Goal: Task Accomplishment & Management: Use online tool/utility

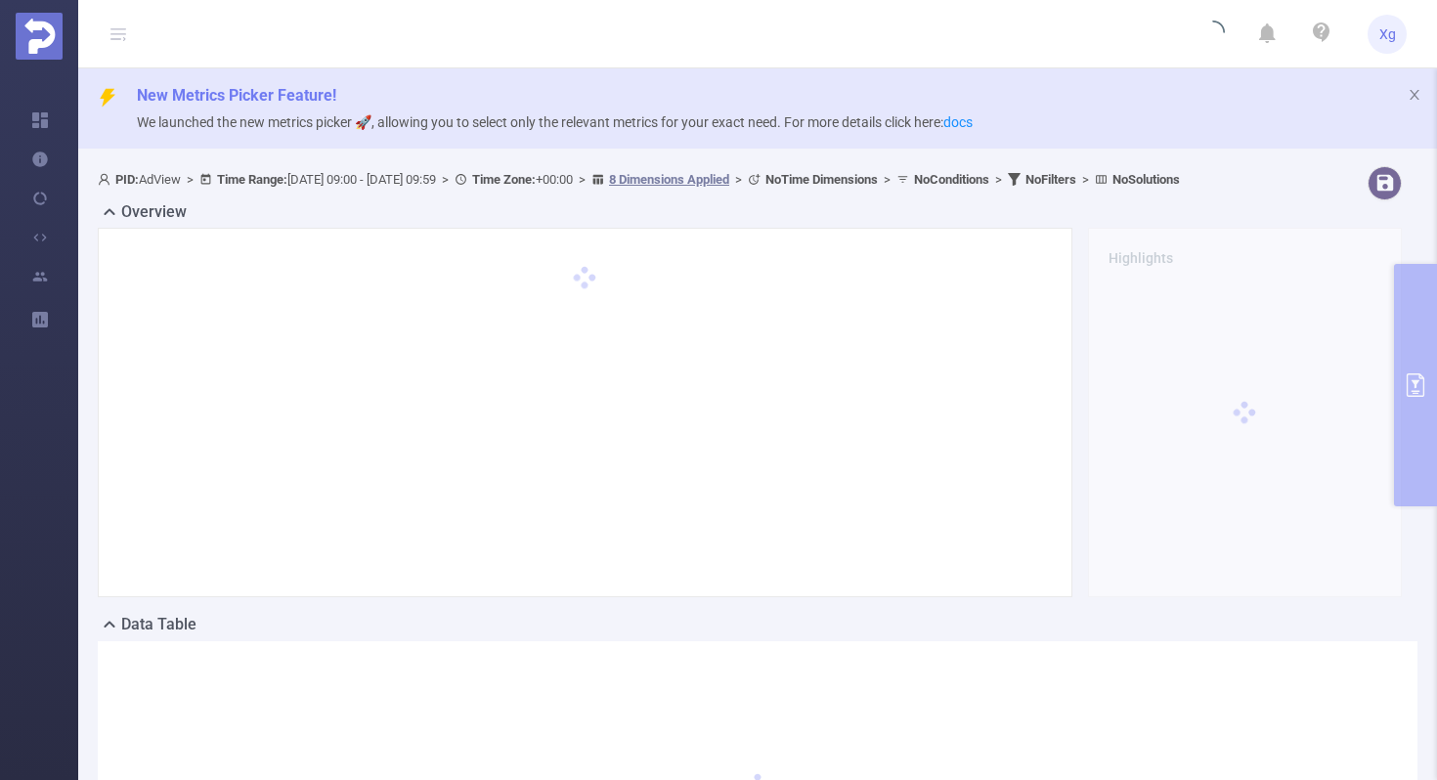
click at [1419, 311] on div "PID: AdView > Time Range: [DATE] 09:00 - [DATE] 09:59 > Time Zone: +00:00 > 8 D…" at bounding box center [757, 565] width 1359 height 815
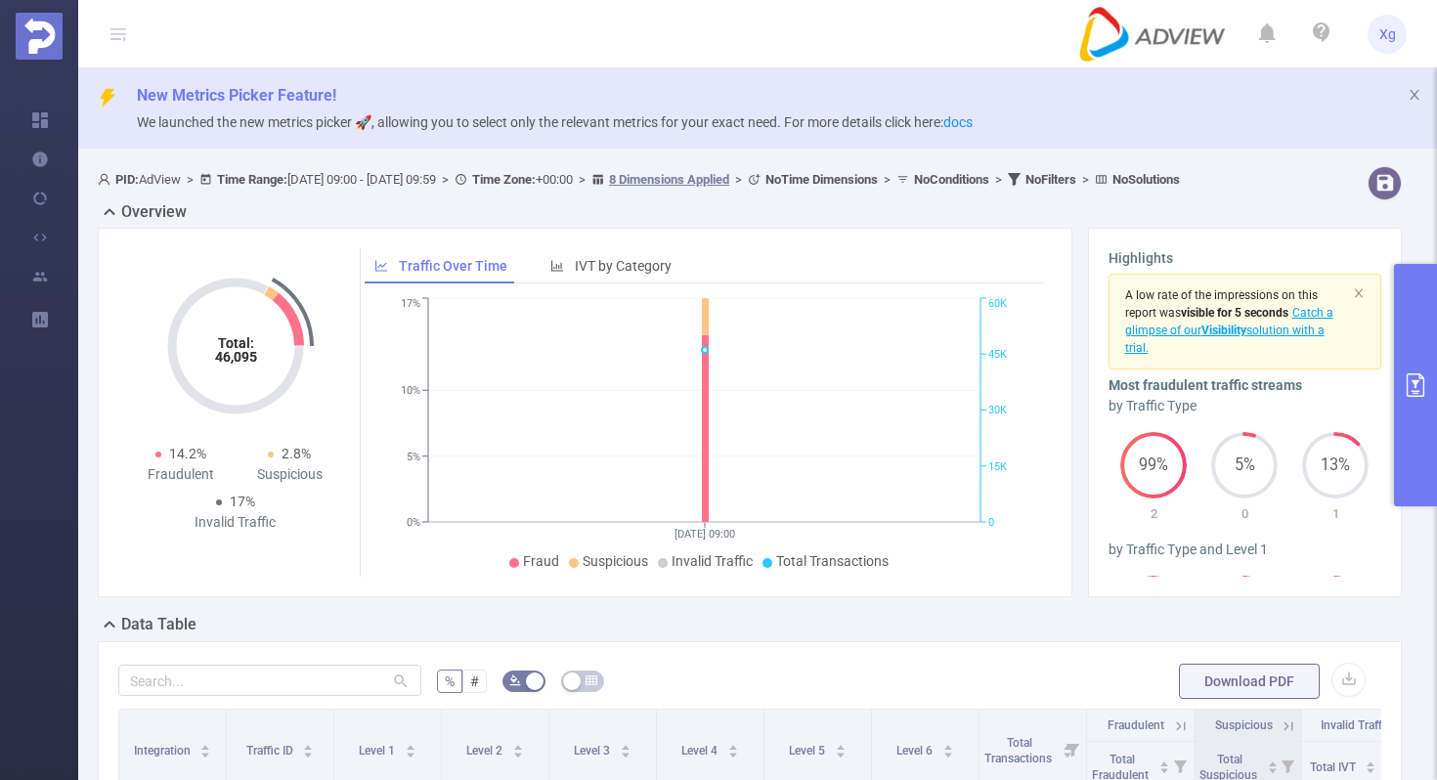
click at [1416, 357] on button "primary" at bounding box center [1415, 385] width 43 height 242
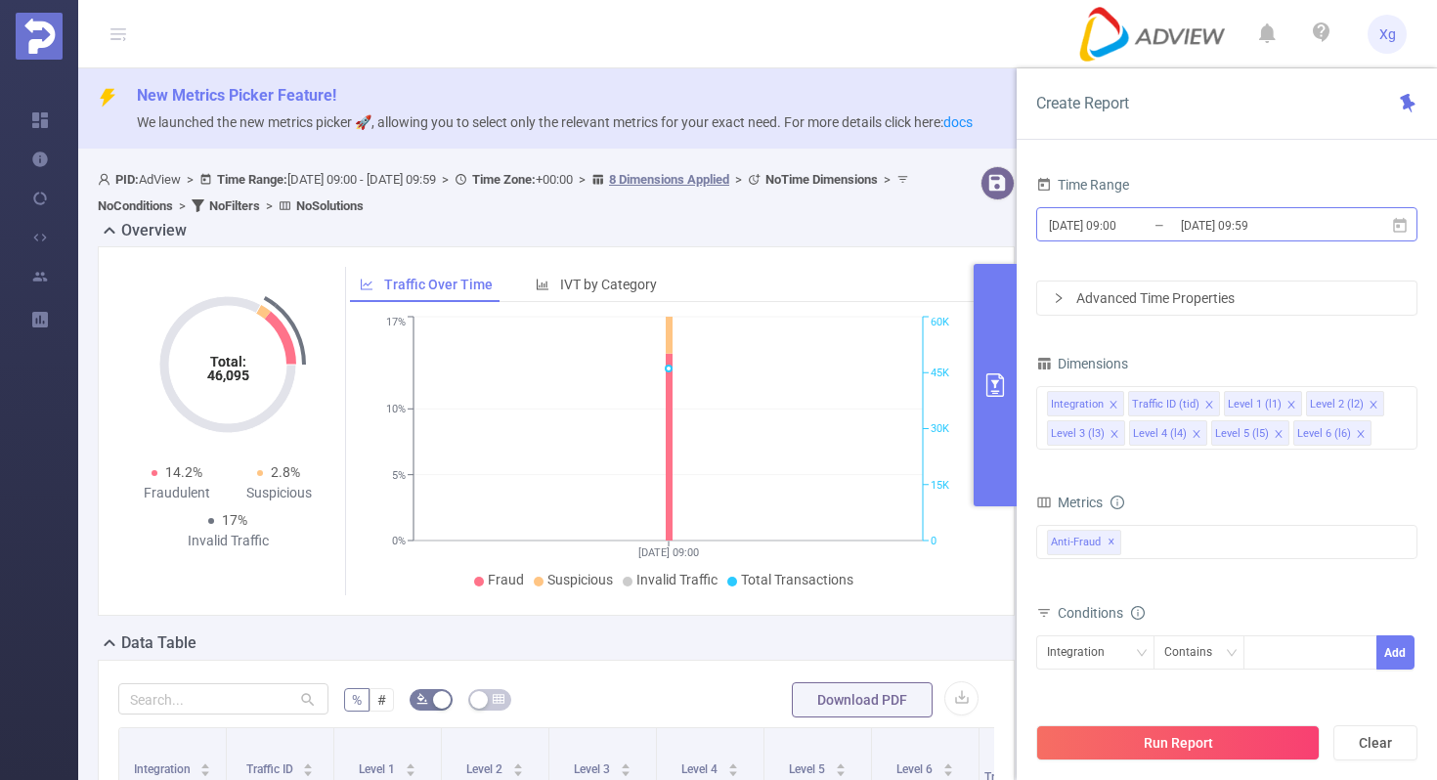
click at [1319, 225] on input "[DATE] 09:59" at bounding box center [1258, 225] width 158 height 26
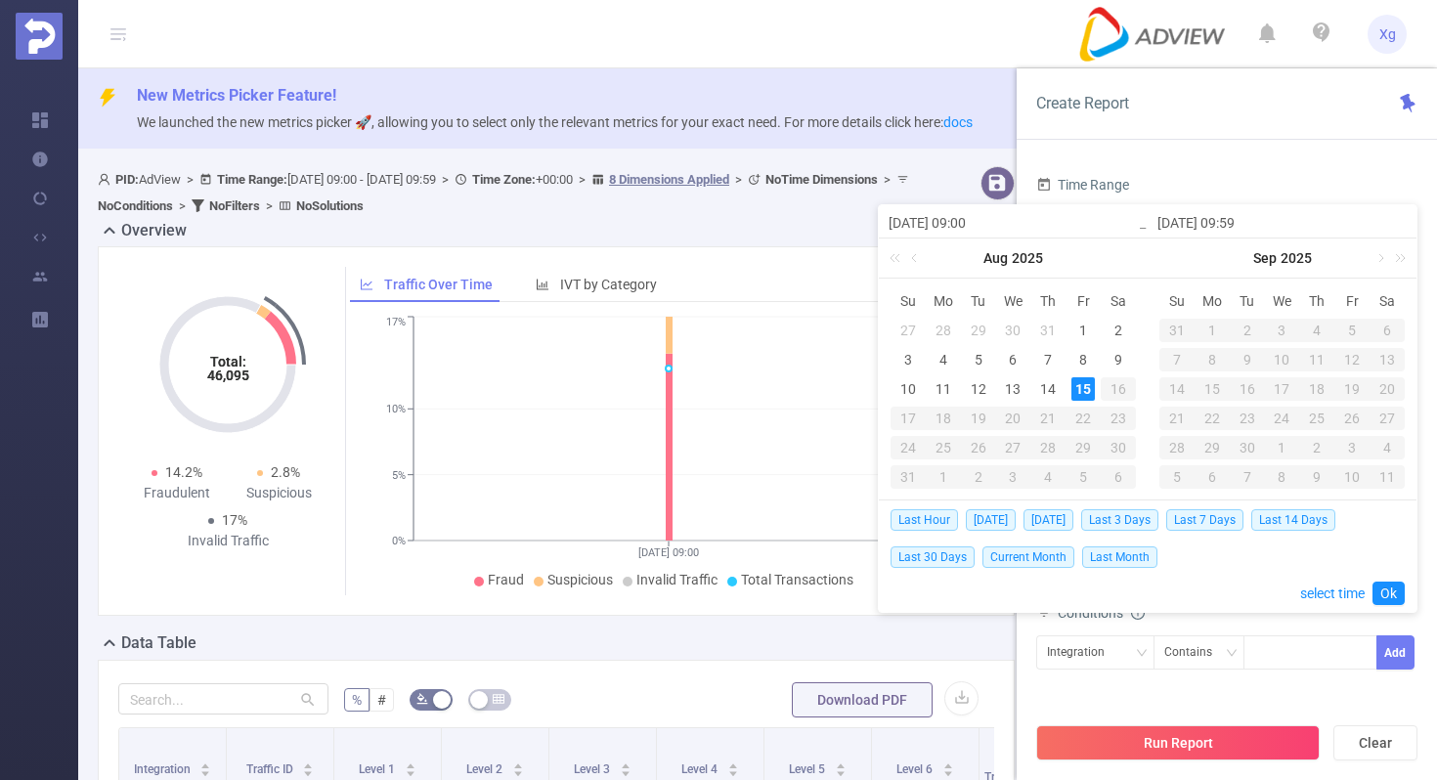
click at [1341, 186] on div "Time Range" at bounding box center [1226, 187] width 381 height 32
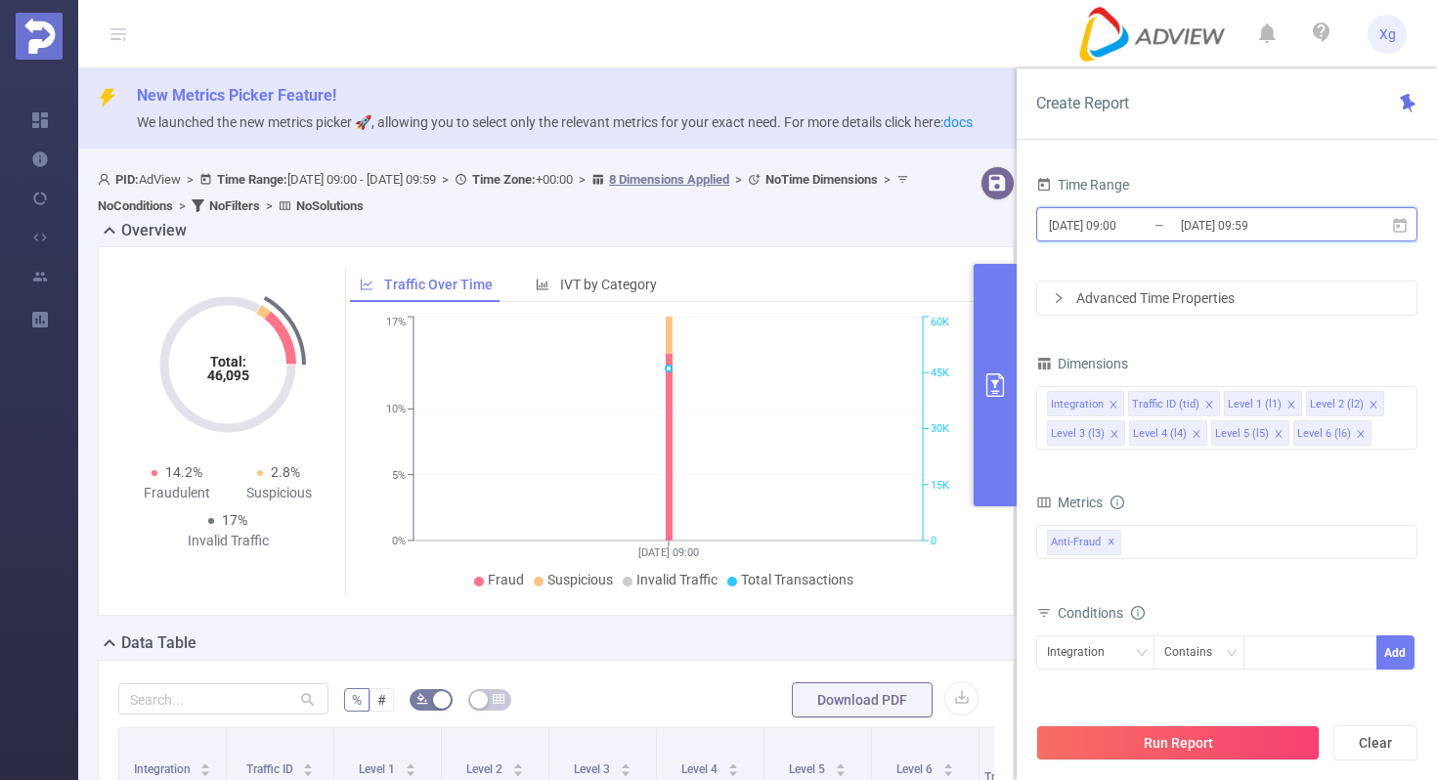
click at [1402, 230] on icon at bounding box center [1400, 226] width 18 height 18
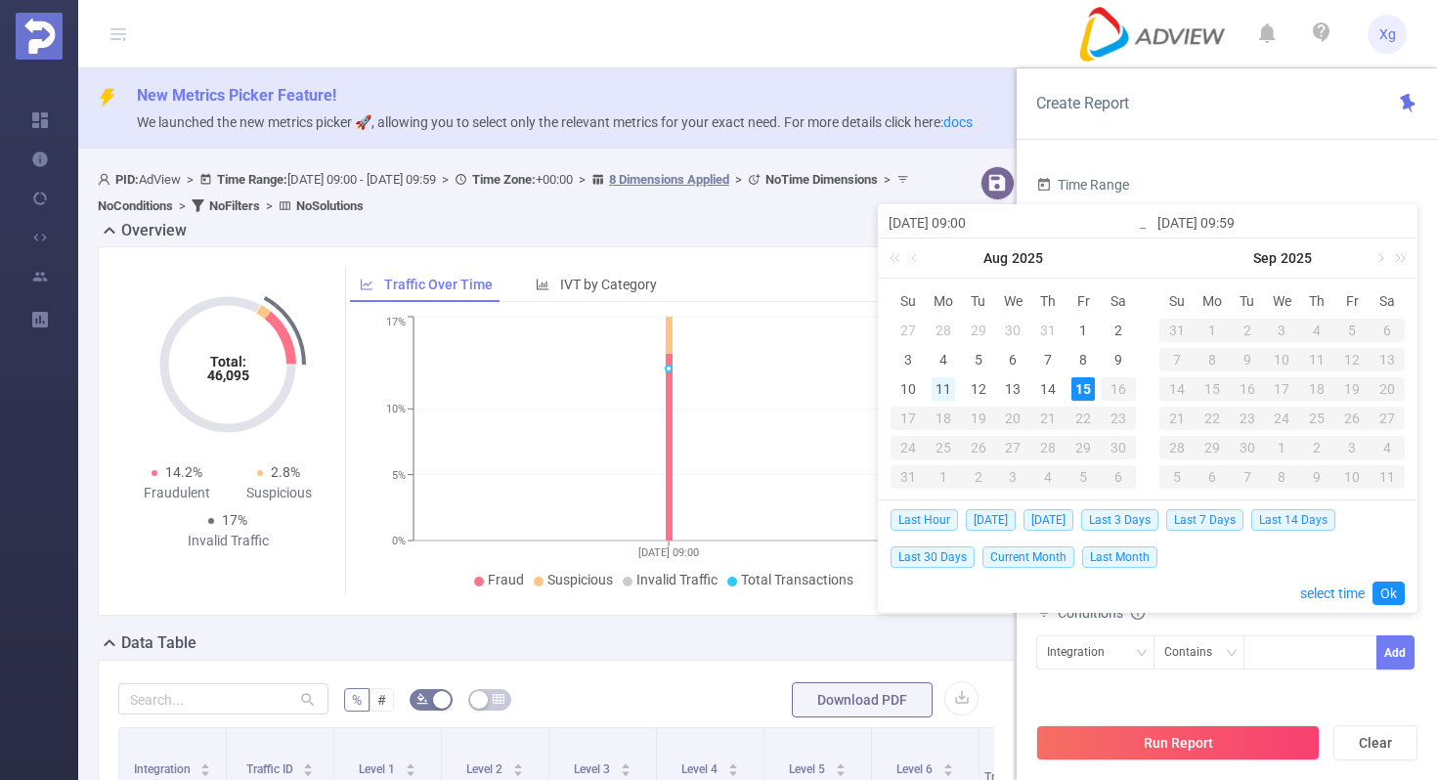
click at [935, 380] on div "11" at bounding box center [943, 388] width 23 height 23
type input "[DATE] 09:00"
type input "[DATE] 09:59"
type input "[DATE] 09:00"
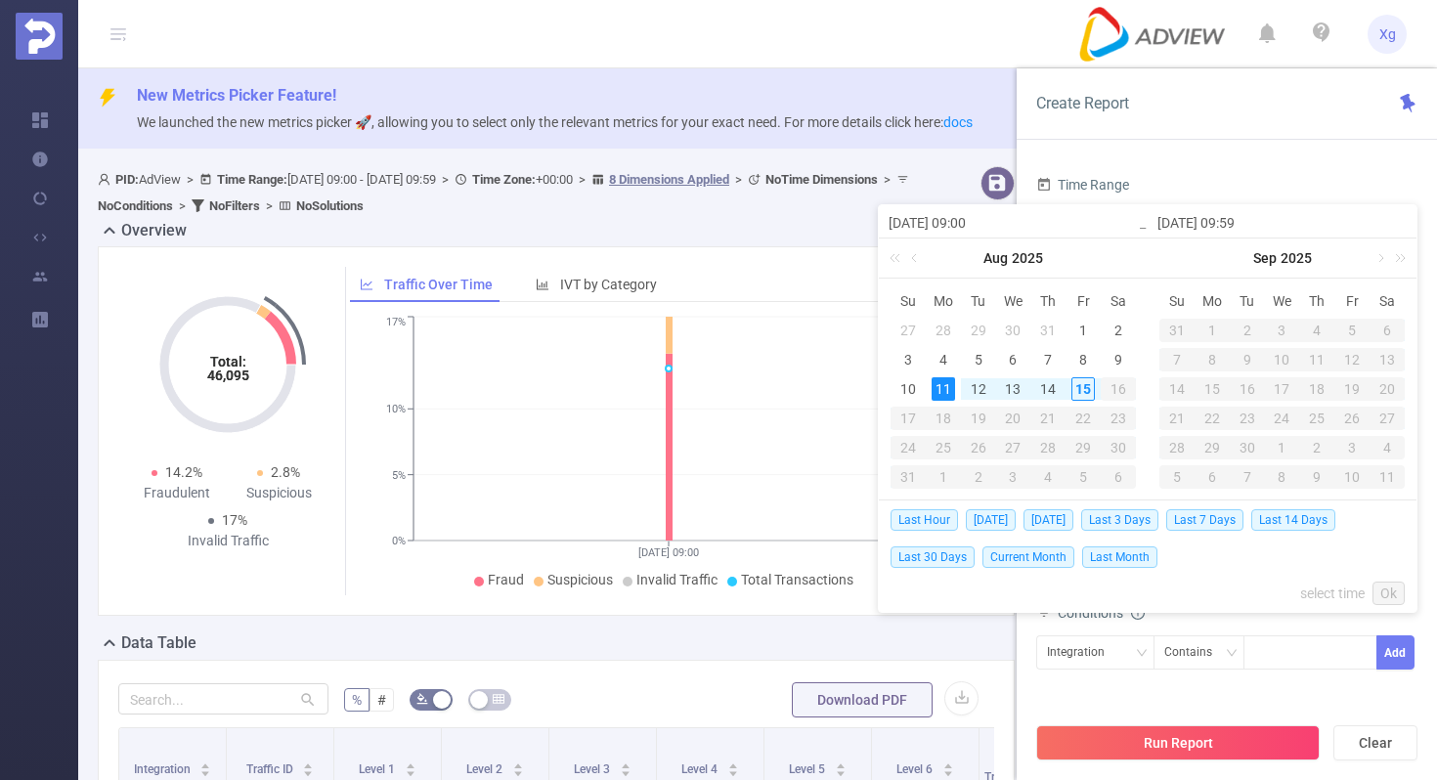
type input "[DATE] 09:59"
click at [1399, 590] on link "Ok" at bounding box center [1389, 593] width 32 height 23
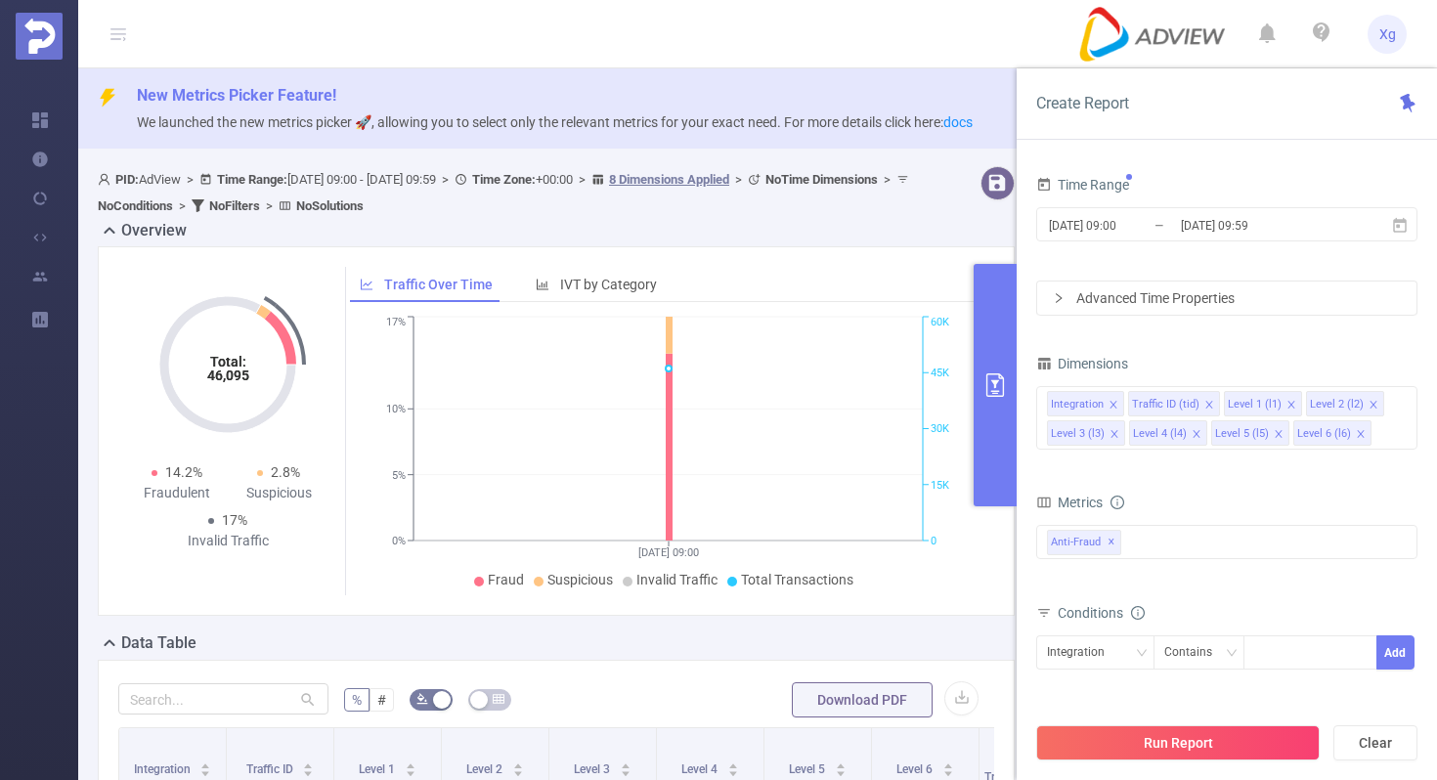
click at [1148, 523] on div "Total Fraudulent Bot/Virus Hostile Tools Tunneled Traffic Non Malicious Bots Vi…" at bounding box center [1226, 555] width 381 height 69
click at [1144, 540] on div "Anti-Fraud ✕" at bounding box center [1226, 542] width 381 height 34
click at [1075, 588] on span at bounding box center [1069, 585] width 16 height 16
click at [1201, 614] on div "Conditions" at bounding box center [1226, 615] width 381 height 32
click at [1128, 637] on div "Integration" at bounding box center [1095, 652] width 97 height 32
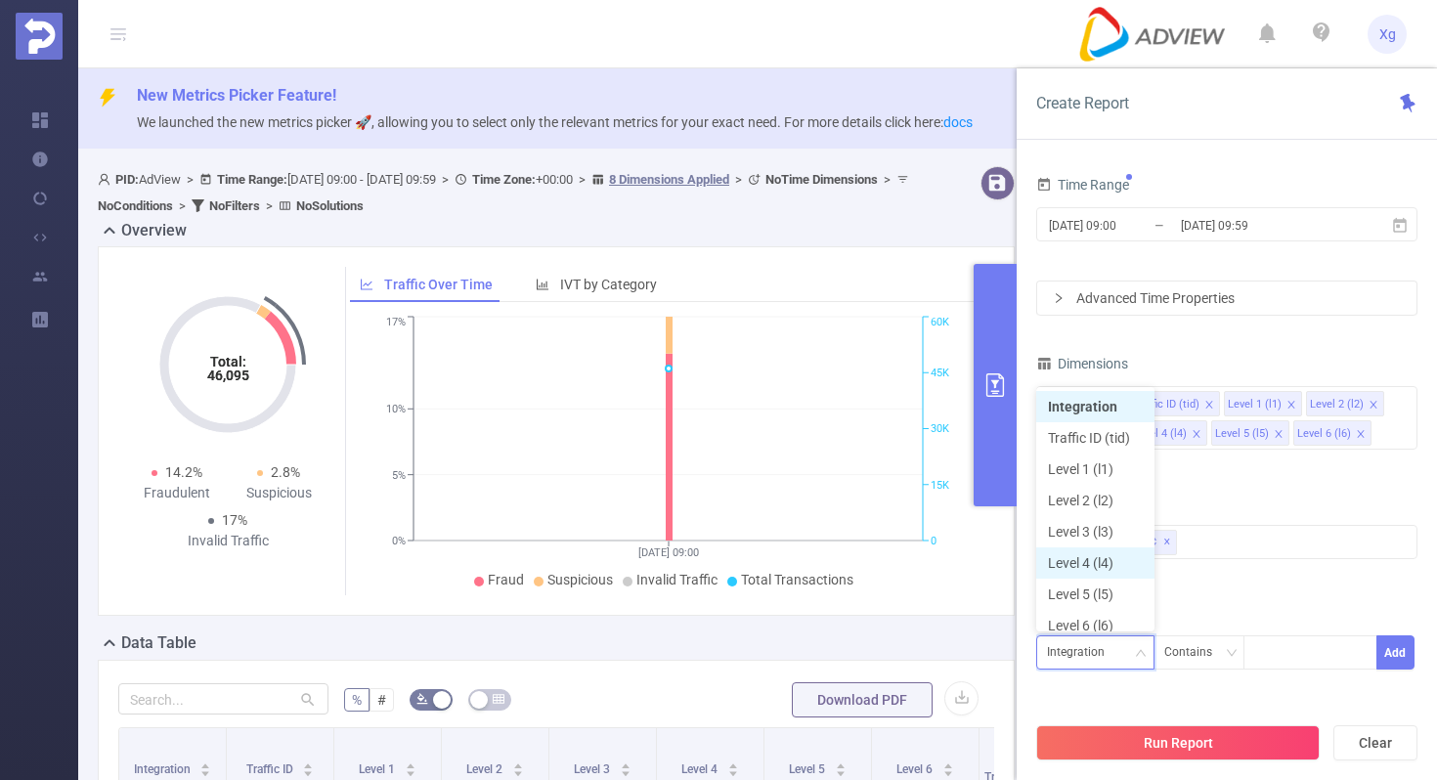
scroll to position [10, 0]
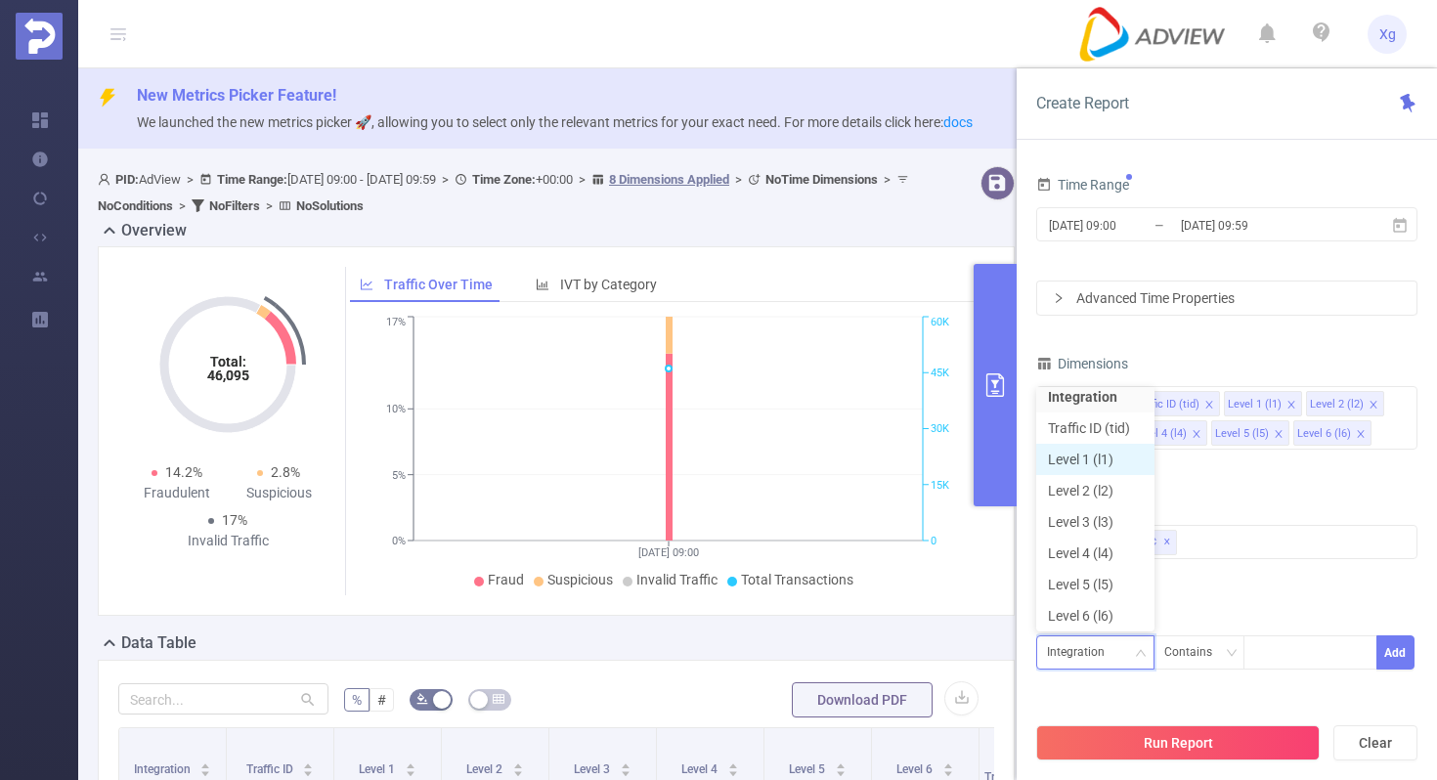
click at [1101, 466] on li "Level 1 (l1)" at bounding box center [1095, 459] width 118 height 31
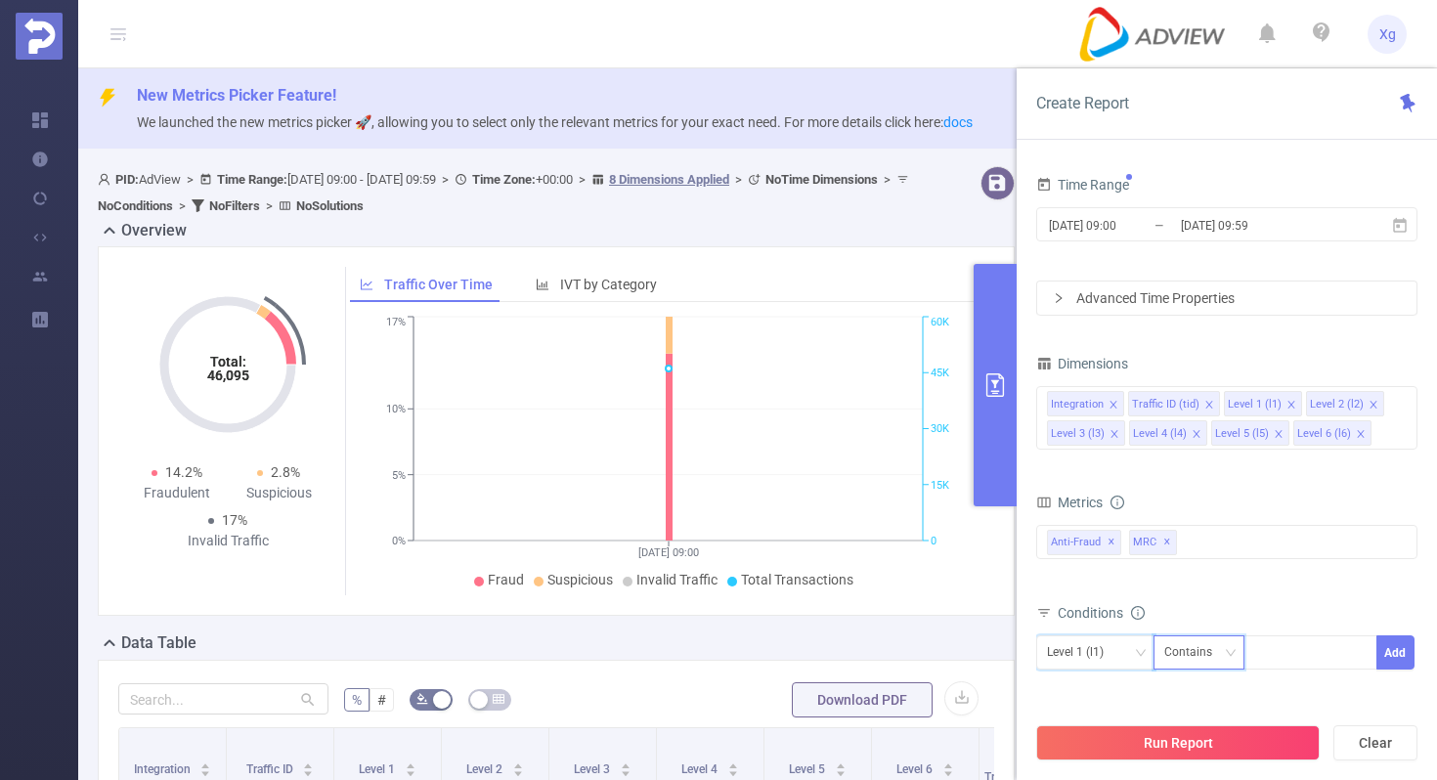
click at [1197, 642] on div "Contains" at bounding box center [1195, 652] width 62 height 32
click at [1202, 563] on li "Is" at bounding box center [1218, 549] width 130 height 31
click at [1266, 654] on div at bounding box center [1310, 652] width 112 height 32
paste input "SDK20251028100416yzzes6jke8i210v"
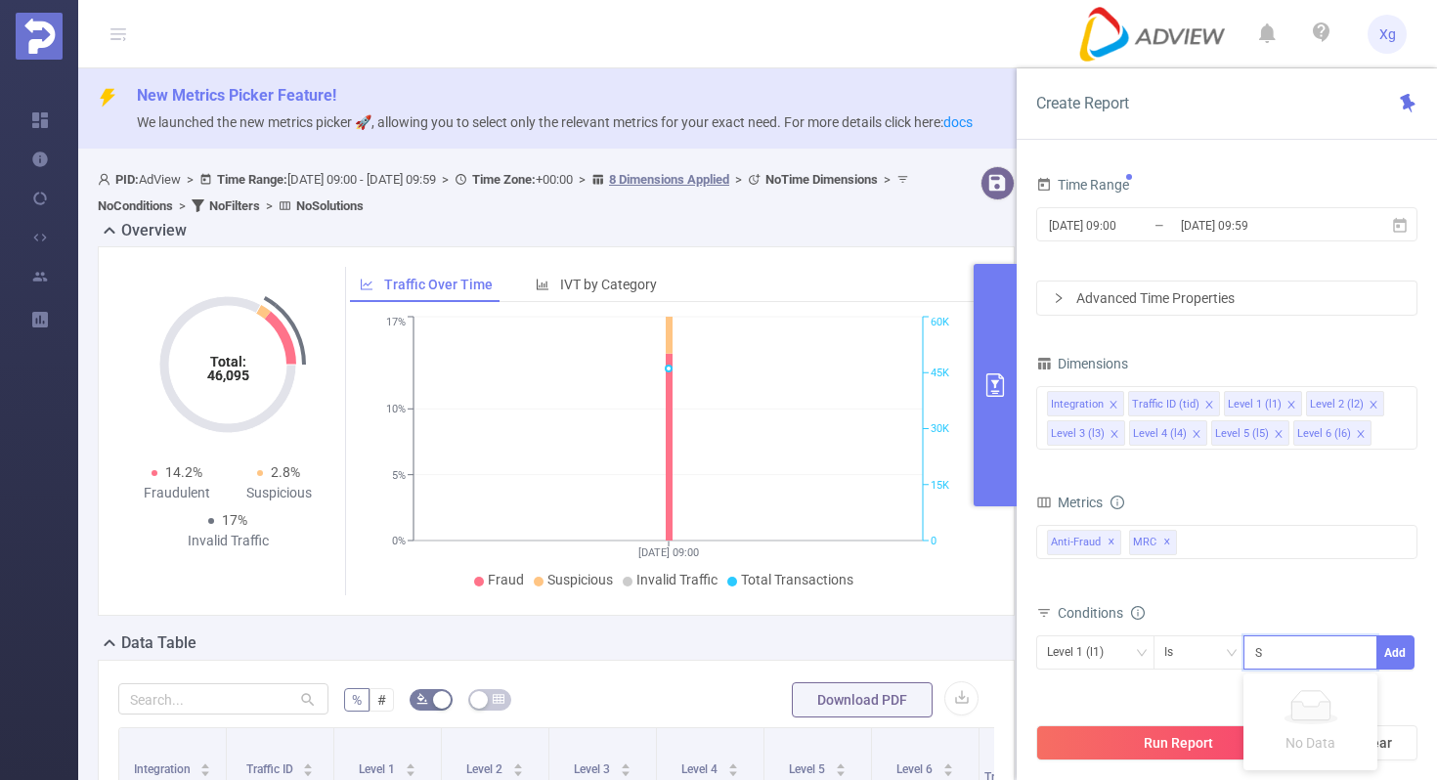
scroll to position [0, 292]
type input "SDK20251028100416yzzes6jke8i210v SDK20251028100416yzzes6jke8i210v"
click at [1388, 661] on button "Add" at bounding box center [1396, 653] width 38 height 34
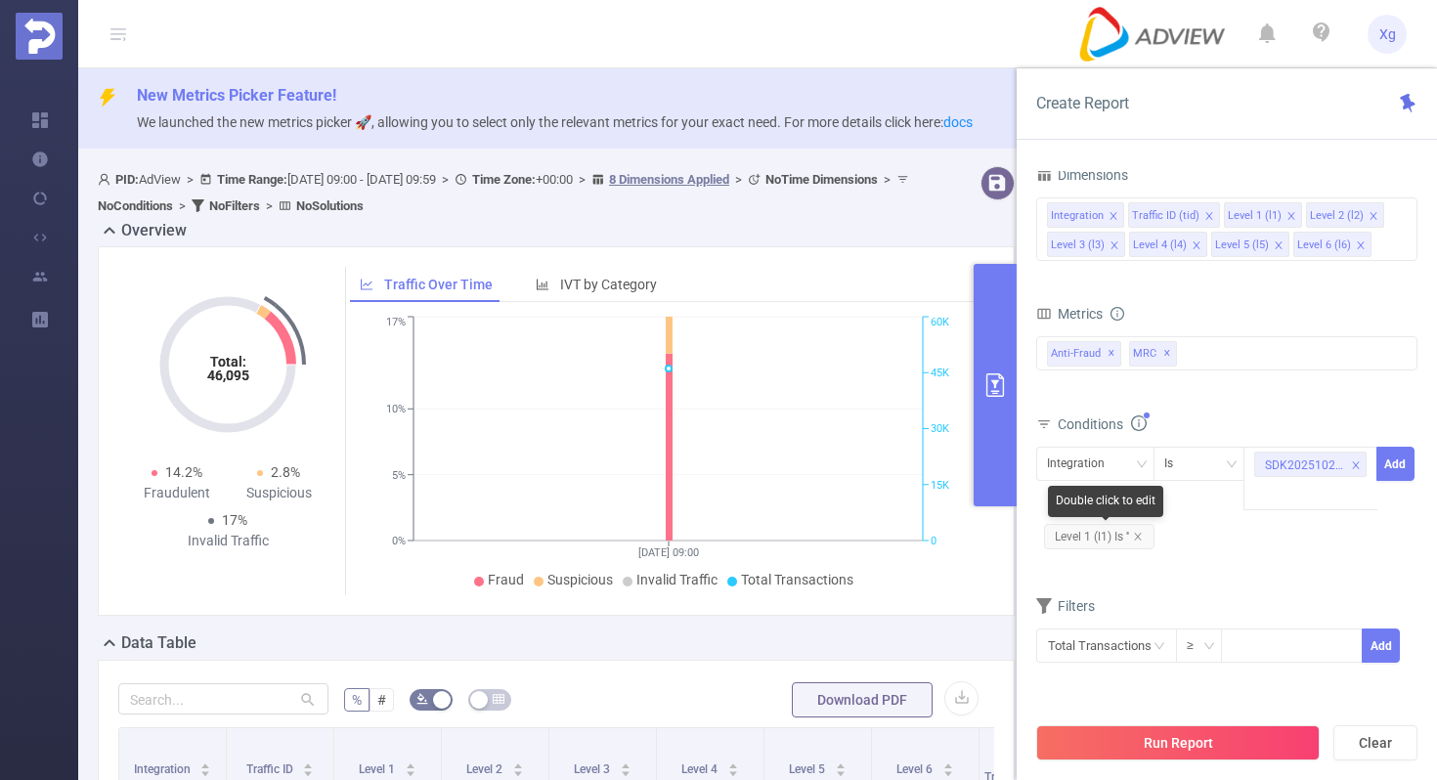
click at [1145, 535] on span "Level 1 (l1) Is ''" at bounding box center [1099, 536] width 110 height 25
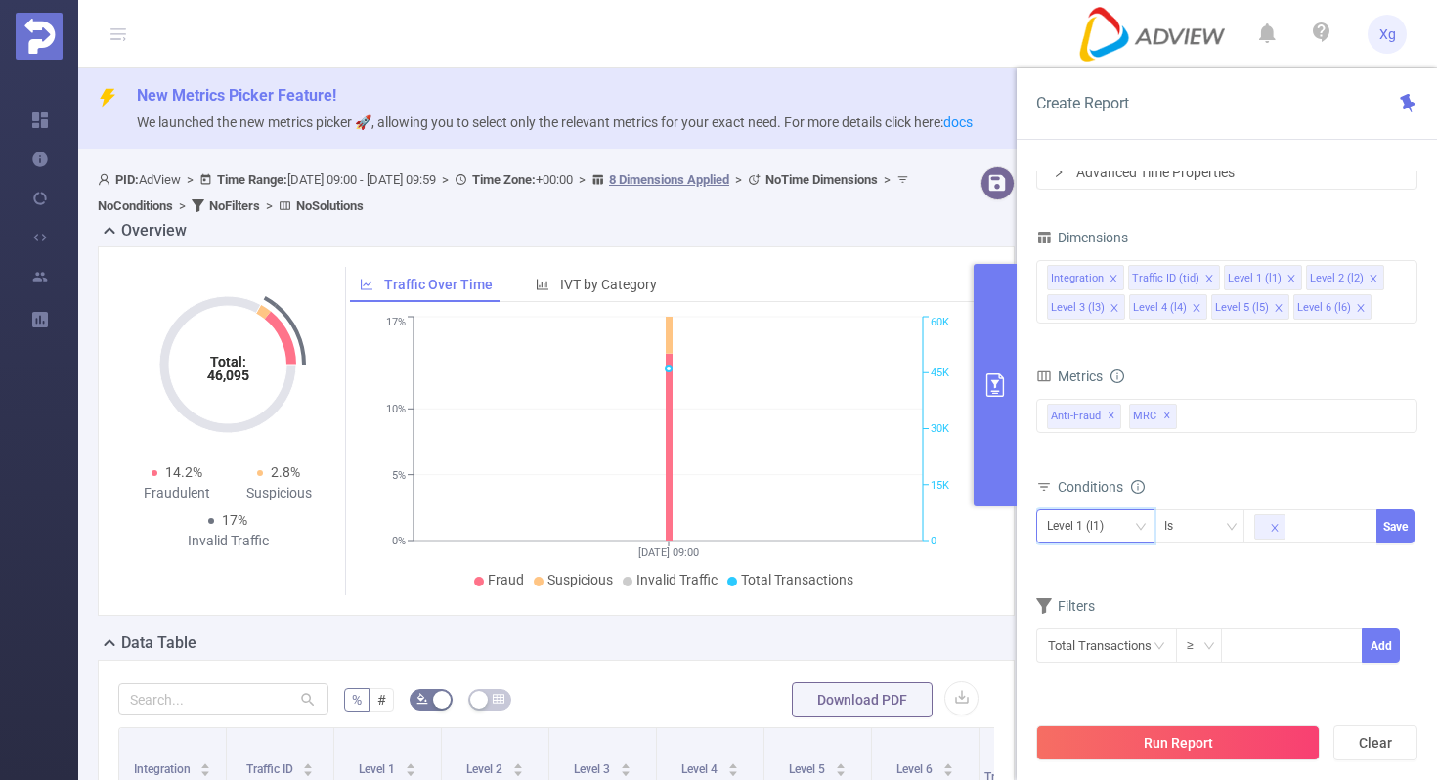
click at [1145, 517] on div "Level 1 (l1)" at bounding box center [1095, 526] width 118 height 34
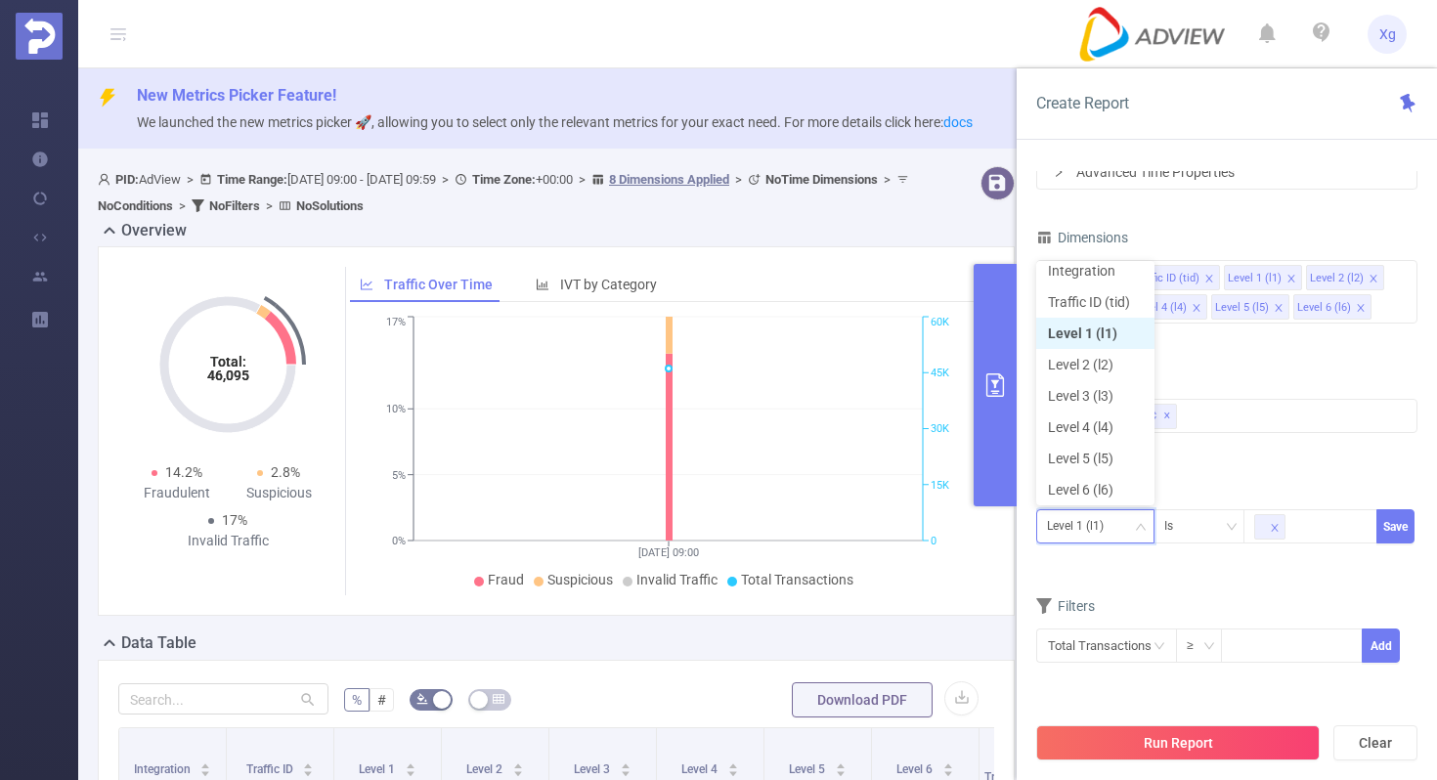
click at [1100, 327] on li "Level 1 (l1)" at bounding box center [1095, 333] width 118 height 31
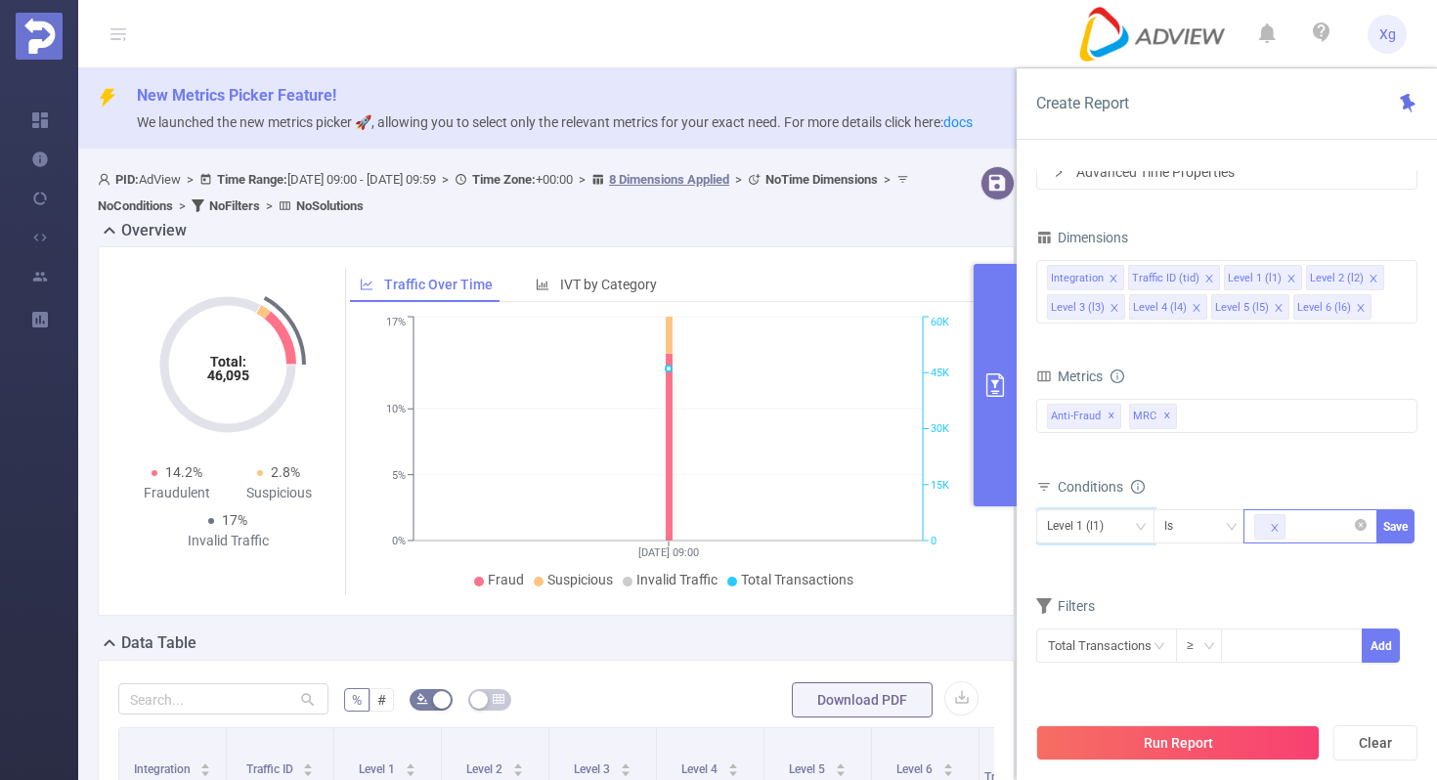
click at [1314, 535] on div at bounding box center [1310, 526] width 112 height 32
click at [1365, 525] on icon "icon: close-circle" at bounding box center [1361, 525] width 12 height 12
click at [1316, 525] on div at bounding box center [1310, 526] width 112 height 32
paste input "SDK20251028100416yzzes6jke8i210v"
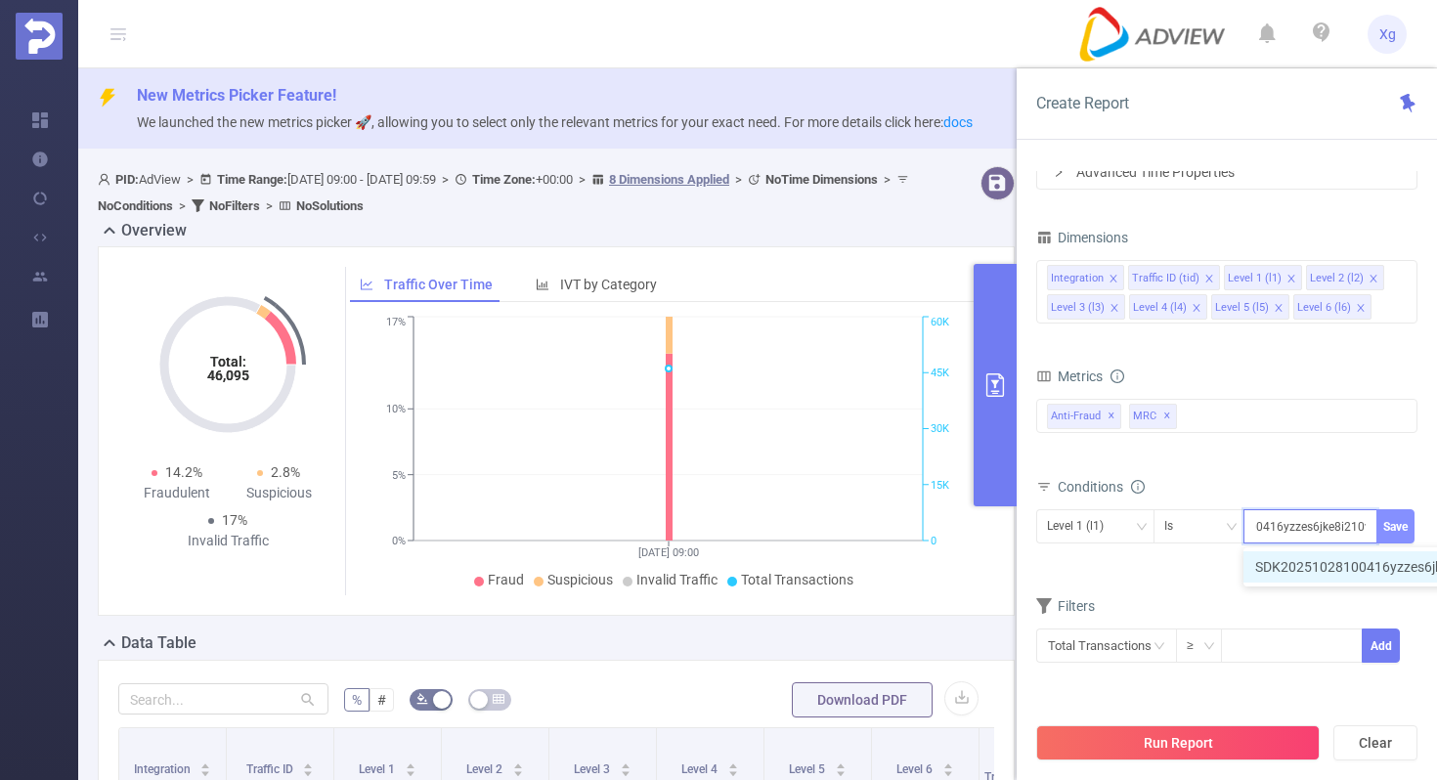
type input "SDK20251028100416yzzes6jke8i210v"
click at [1395, 532] on button "Save" at bounding box center [1396, 526] width 38 height 34
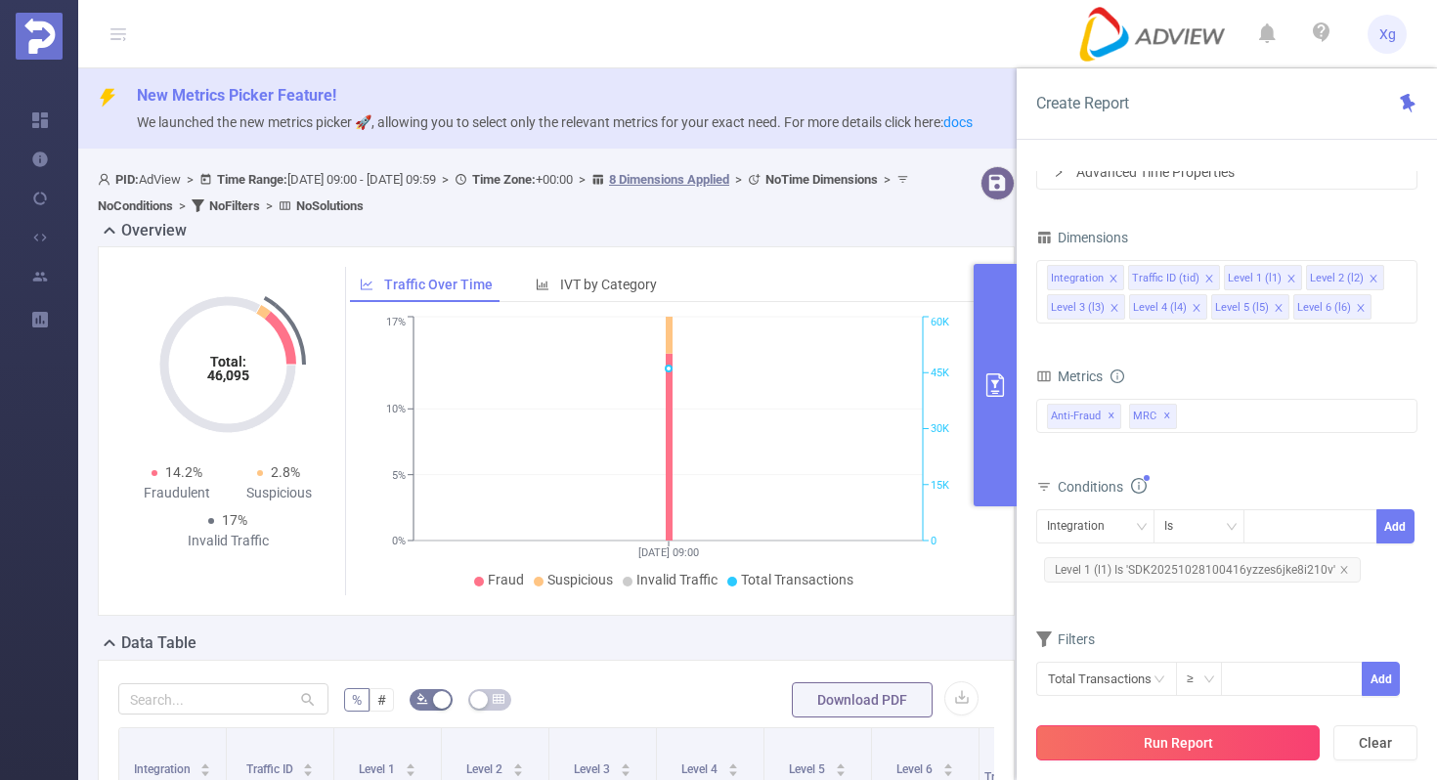
click at [1156, 729] on button "Run Report" at bounding box center [1178, 742] width 284 height 35
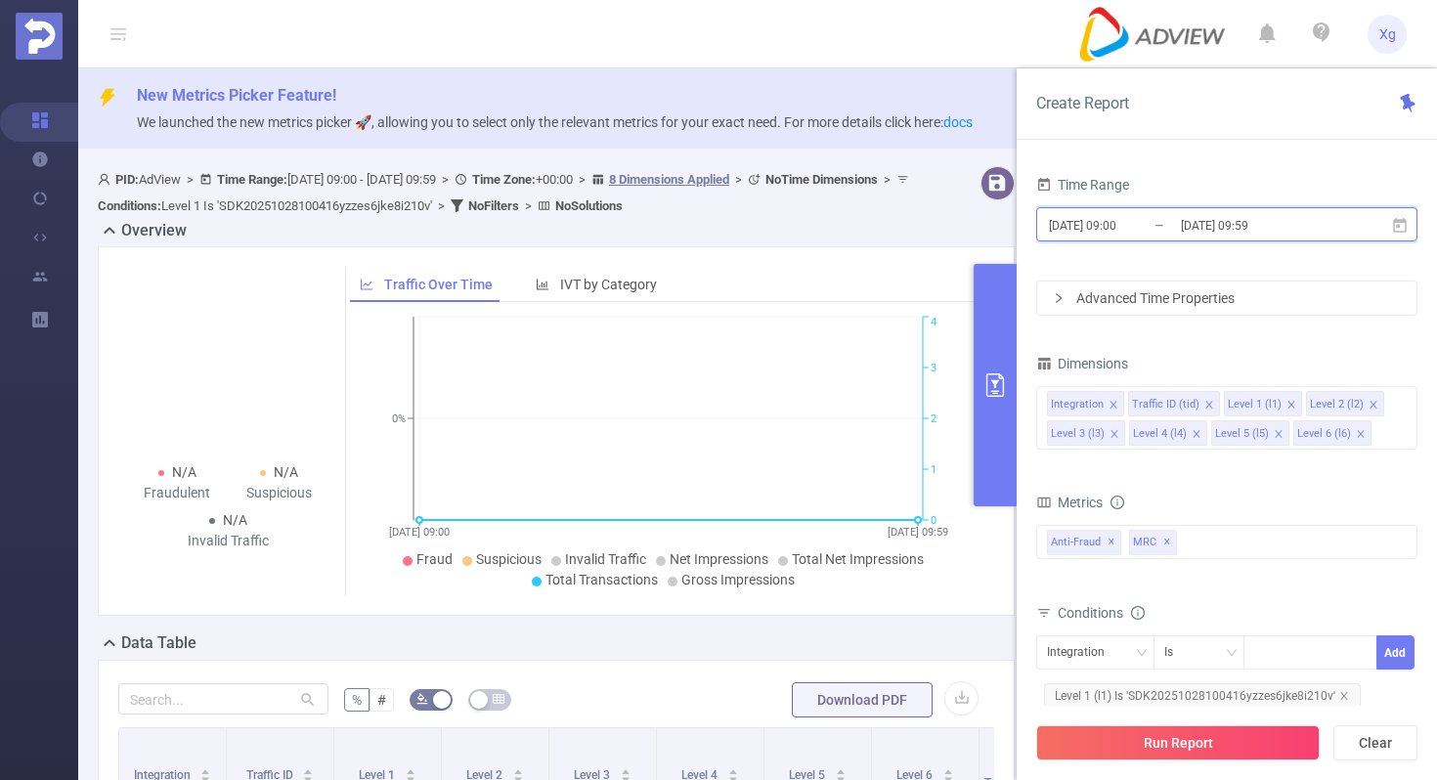
click at [1403, 228] on icon at bounding box center [1400, 226] width 18 height 18
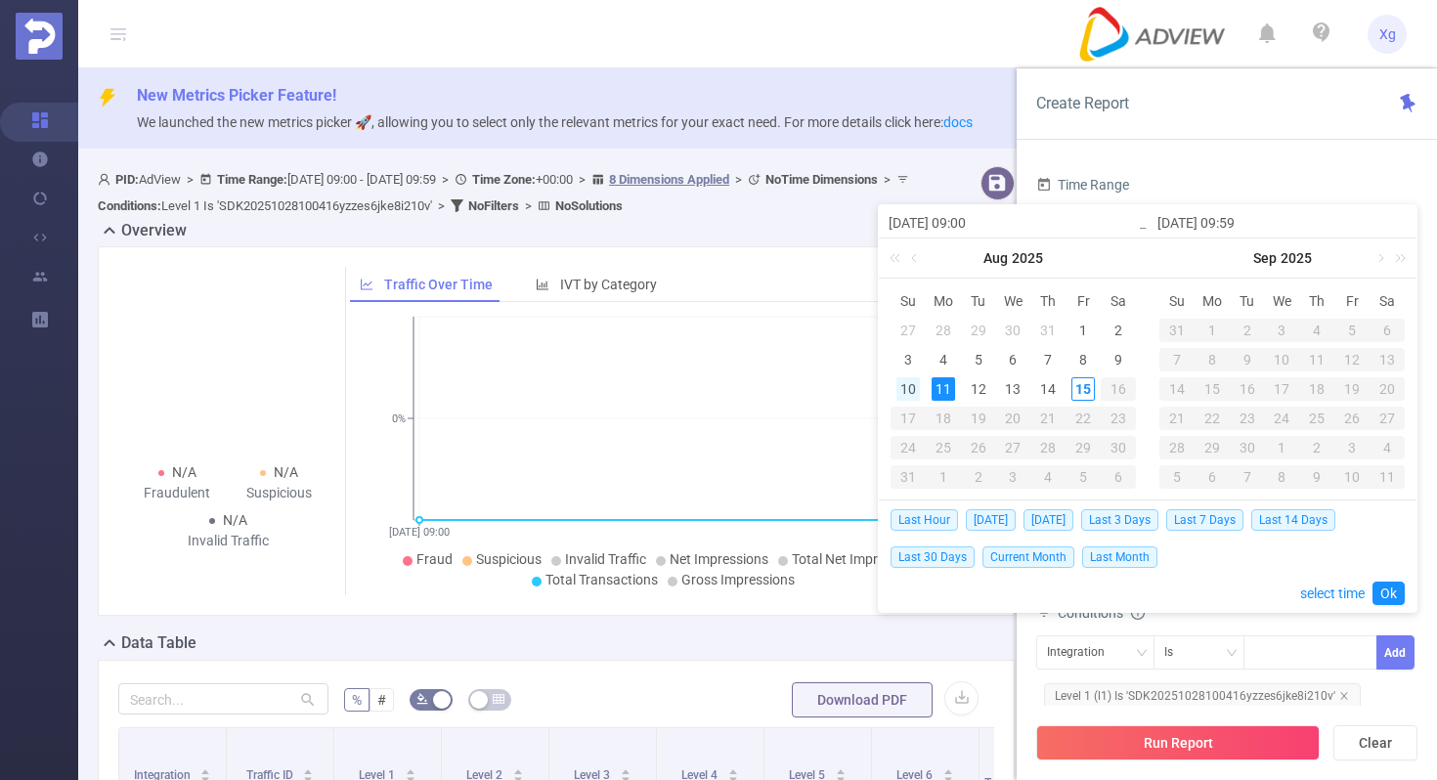
click at [905, 384] on div "10" at bounding box center [908, 388] width 23 height 23
click at [977, 385] on div "12" at bounding box center [978, 388] width 23 height 23
type input "[DATE] 09:00"
type input "[DATE] 09:59"
type input "[DATE] 09:00"
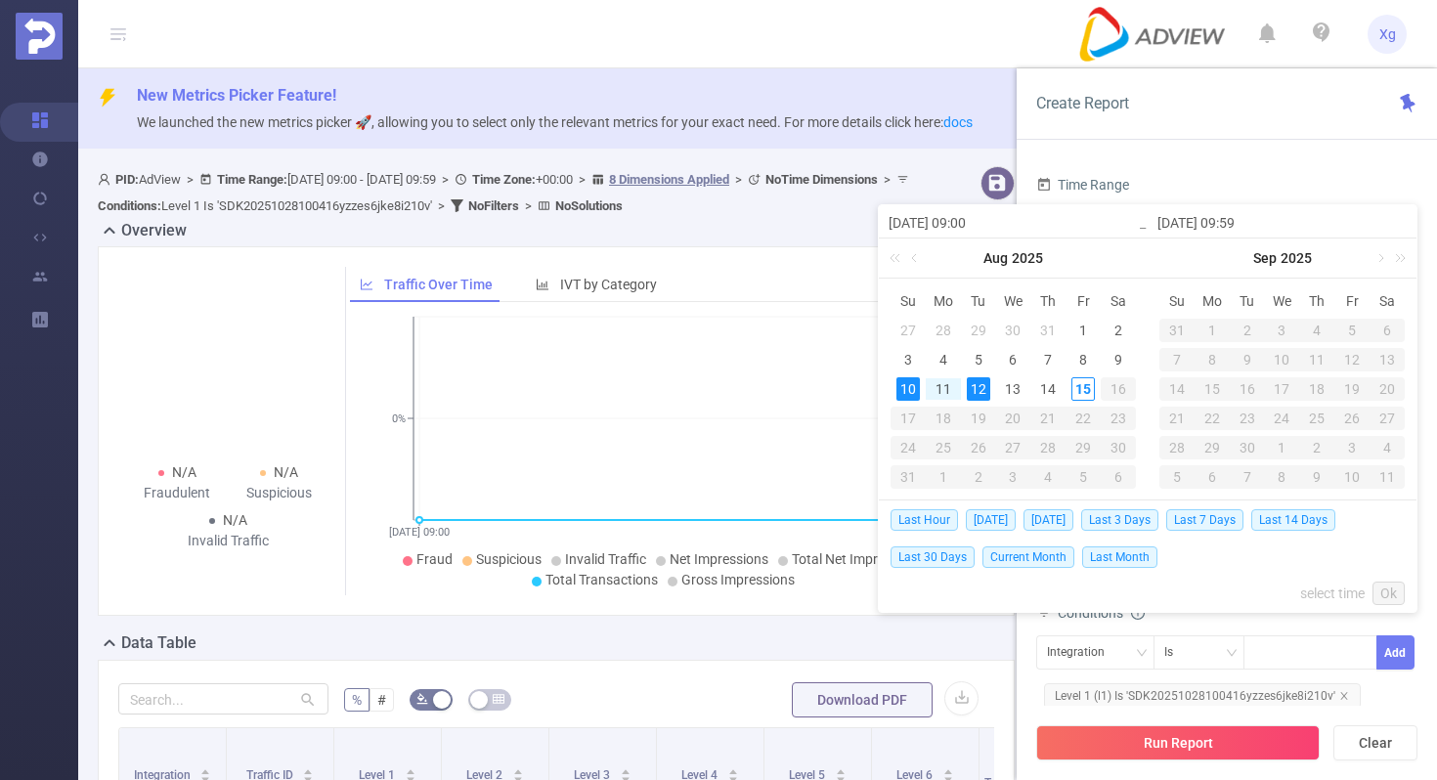
type input "[DATE] 09:59"
click at [1387, 585] on link "Ok" at bounding box center [1389, 593] width 32 height 23
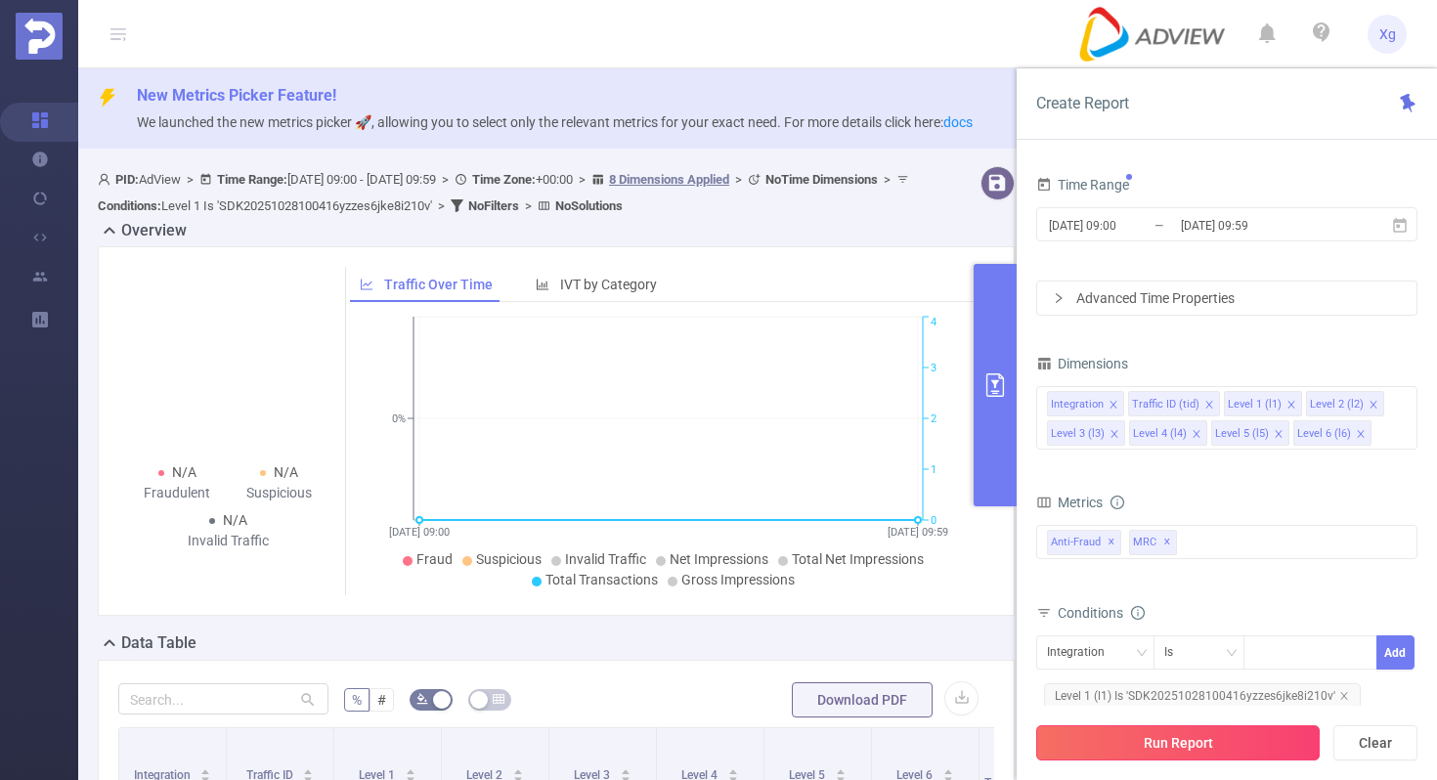
click at [1266, 742] on button "Run Report" at bounding box center [1178, 742] width 284 height 35
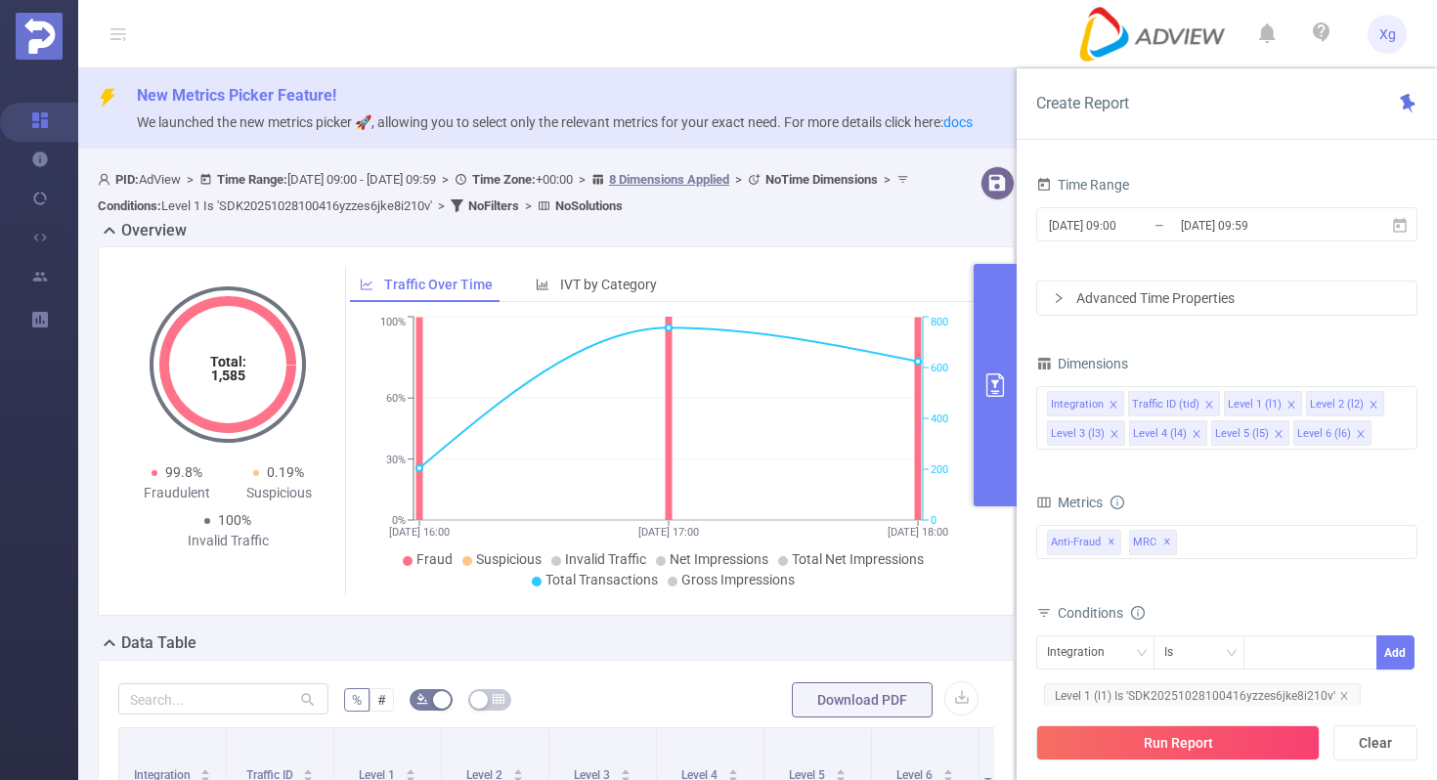
click at [985, 432] on button "primary" at bounding box center [995, 385] width 43 height 242
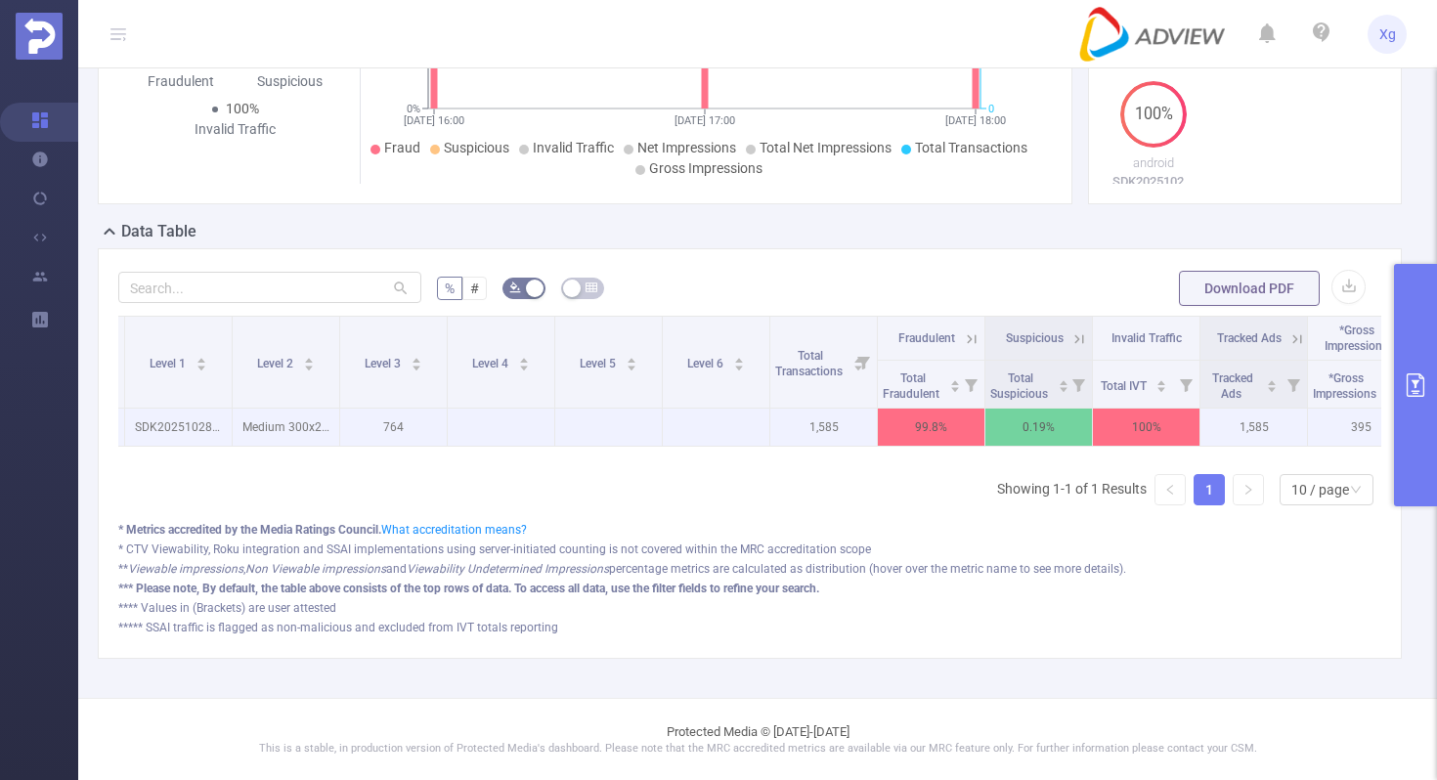
scroll to position [0, 462]
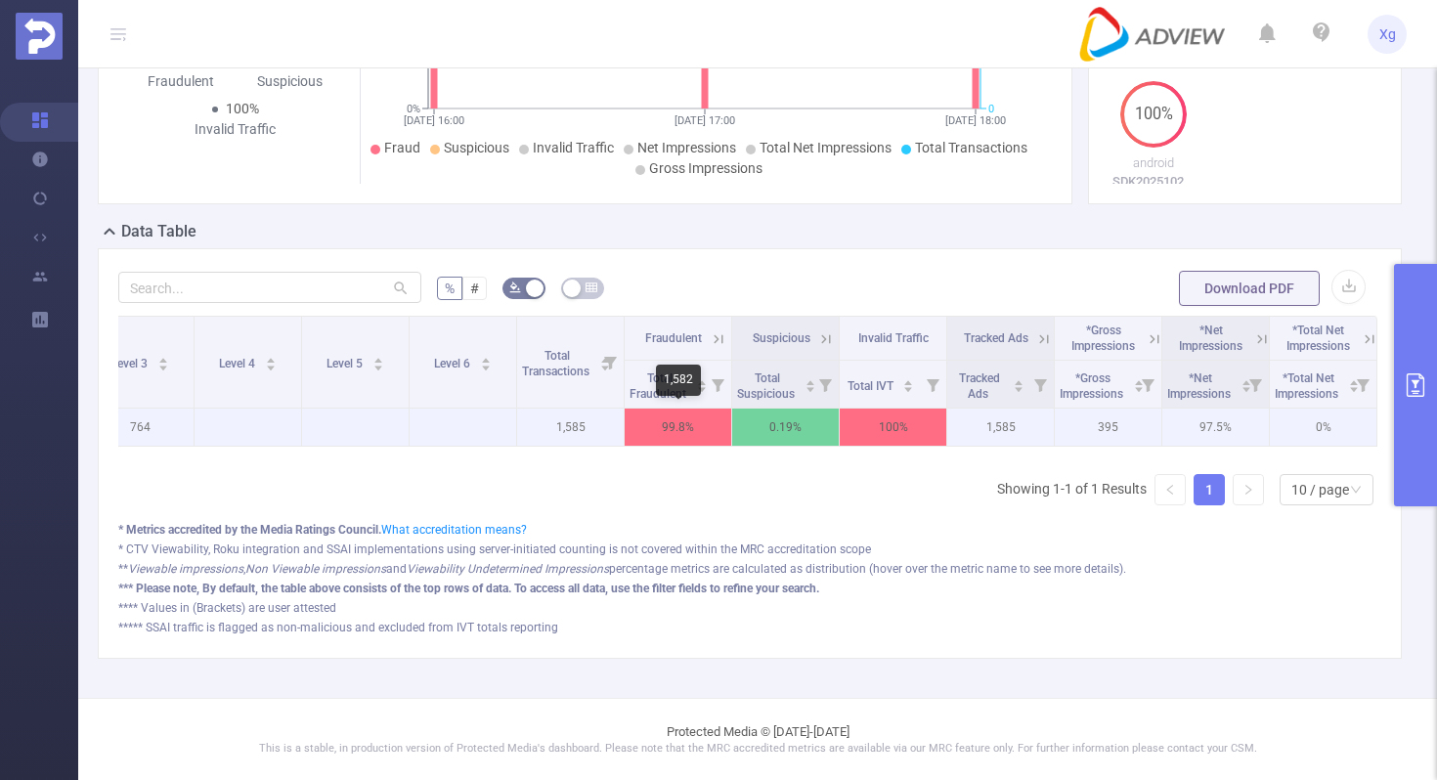
click at [706, 420] on p "99.8%" at bounding box center [678, 427] width 107 height 37
click at [662, 417] on p "99.8%" at bounding box center [678, 427] width 107 height 37
click at [736, 440] on p "0.19%" at bounding box center [785, 427] width 107 height 37
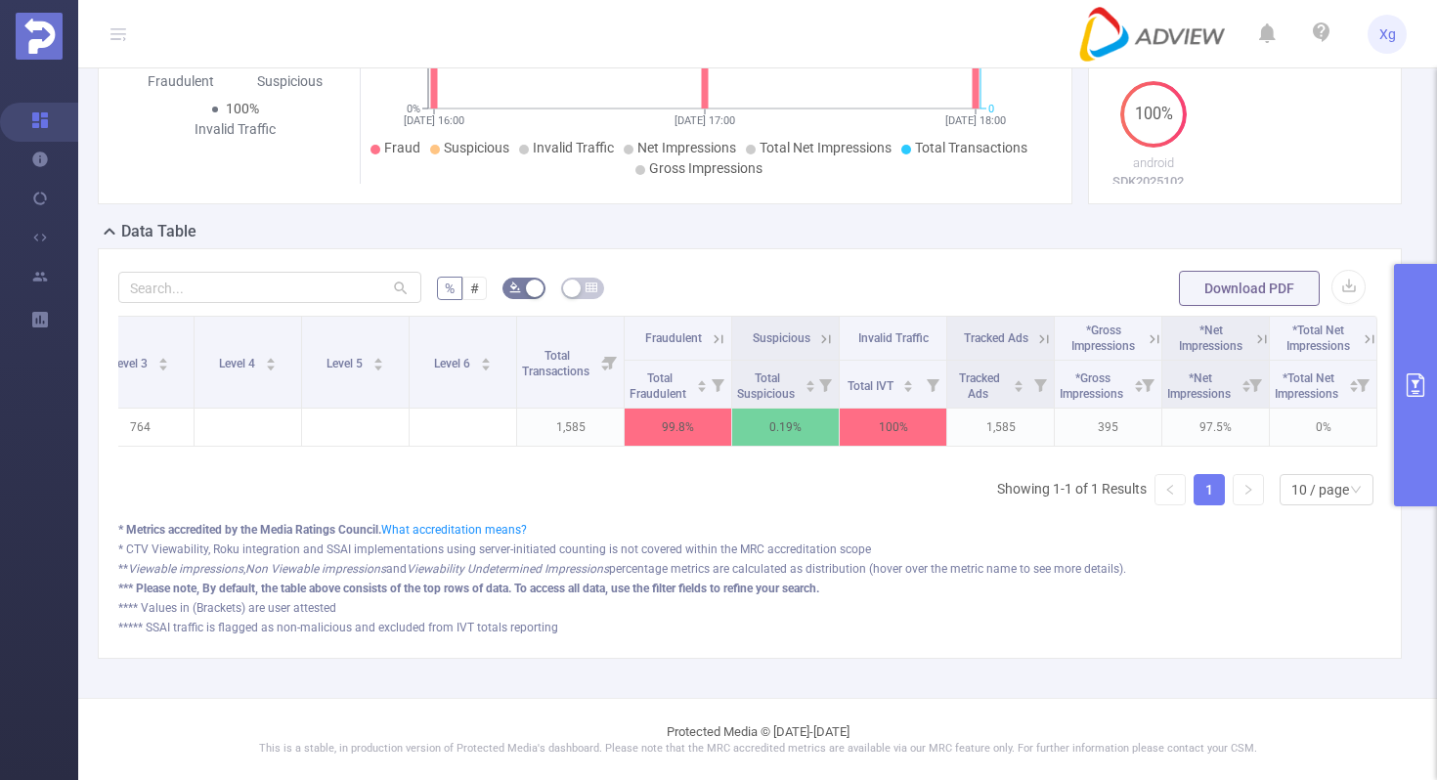
click at [714, 330] on icon at bounding box center [719, 339] width 18 height 18
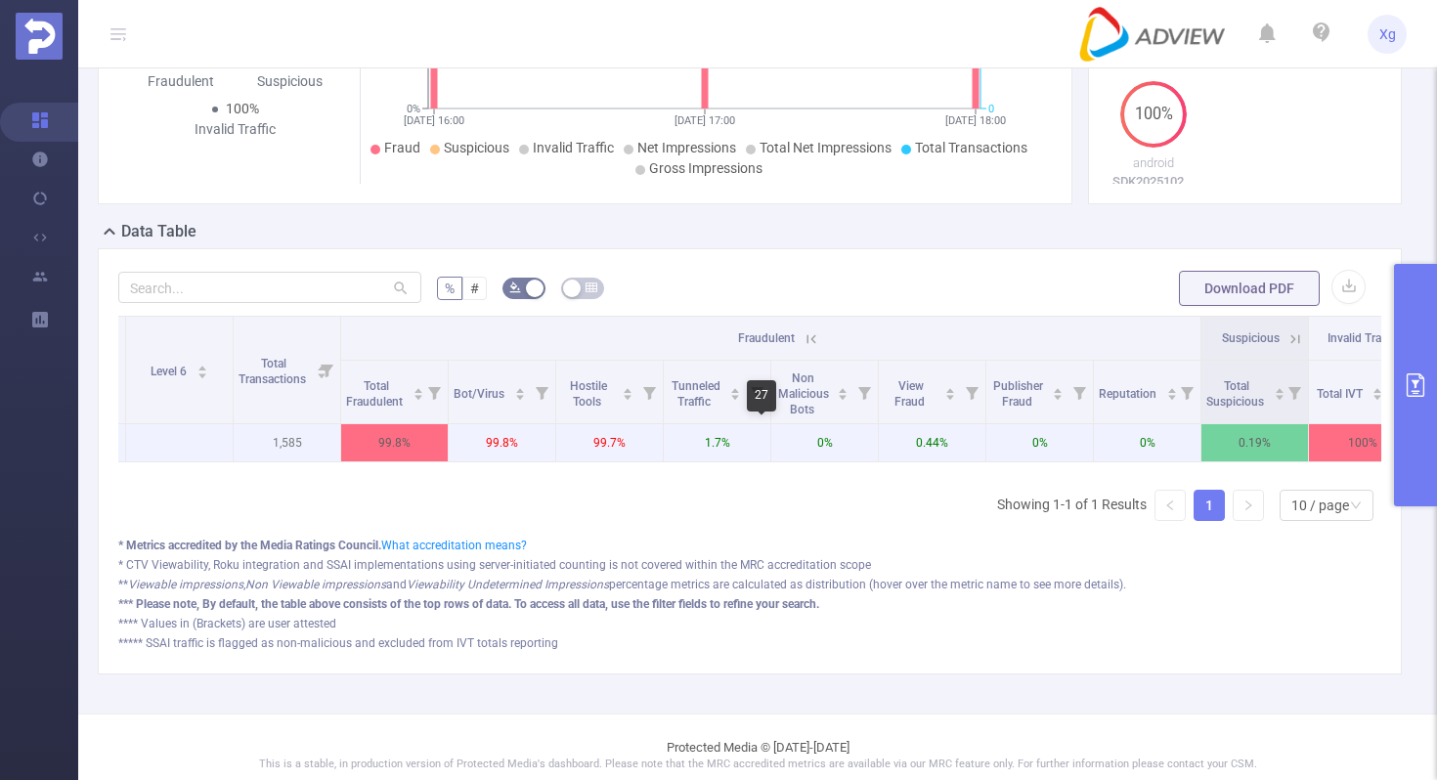
scroll to position [0, 750]
